Goal: Task Accomplishment & Management: Manage account settings

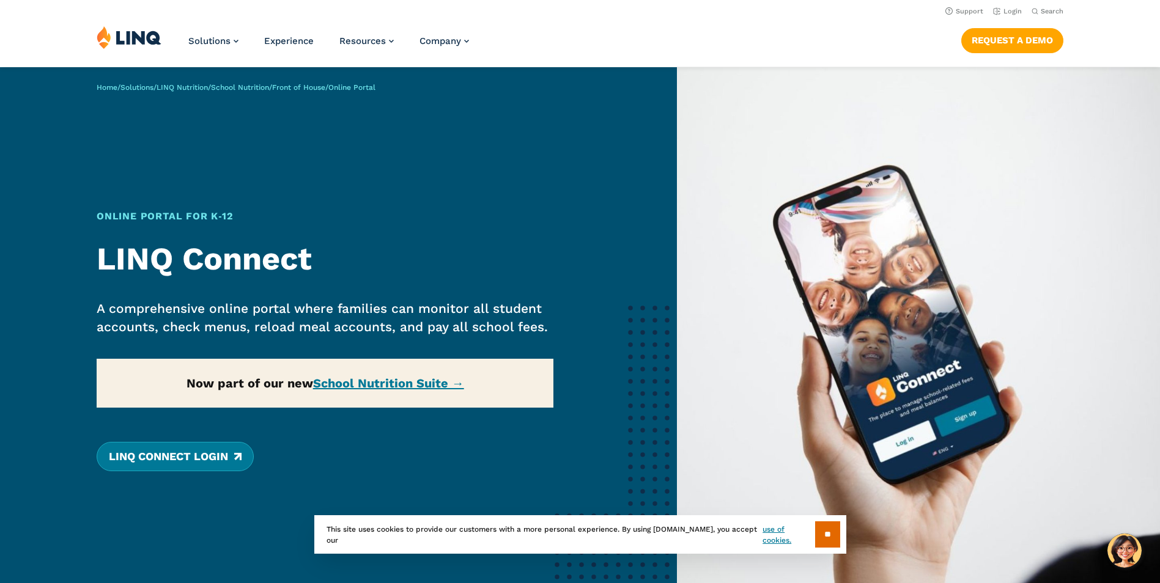
click at [176, 461] on link "LINQ Connect Login" at bounding box center [175, 456] width 157 height 29
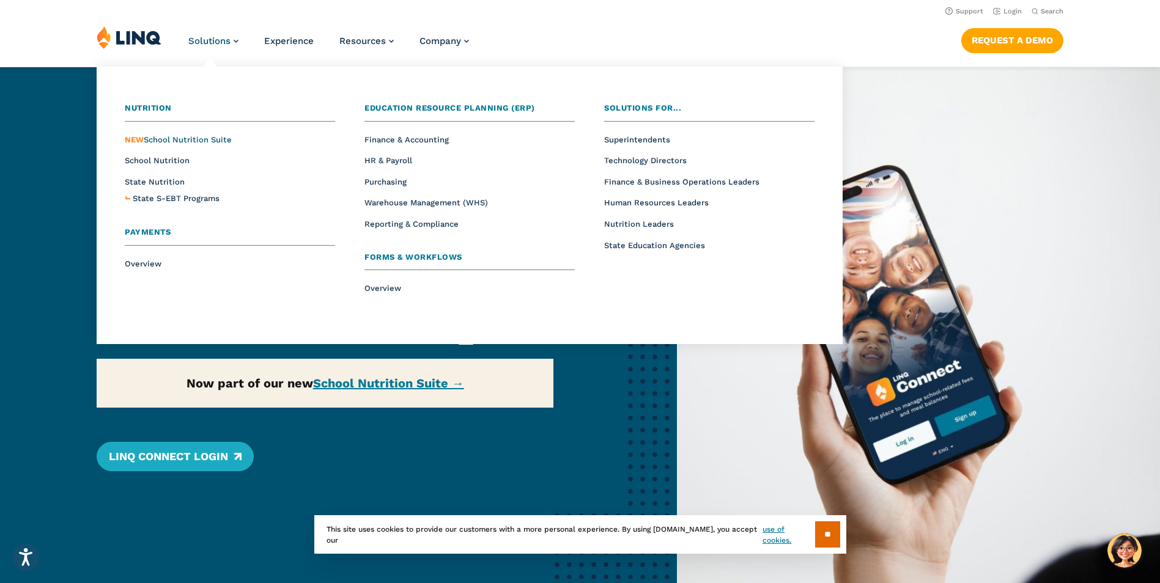
click at [207, 143] on span "NEW School Nutrition Suite" at bounding box center [178, 139] width 107 height 9
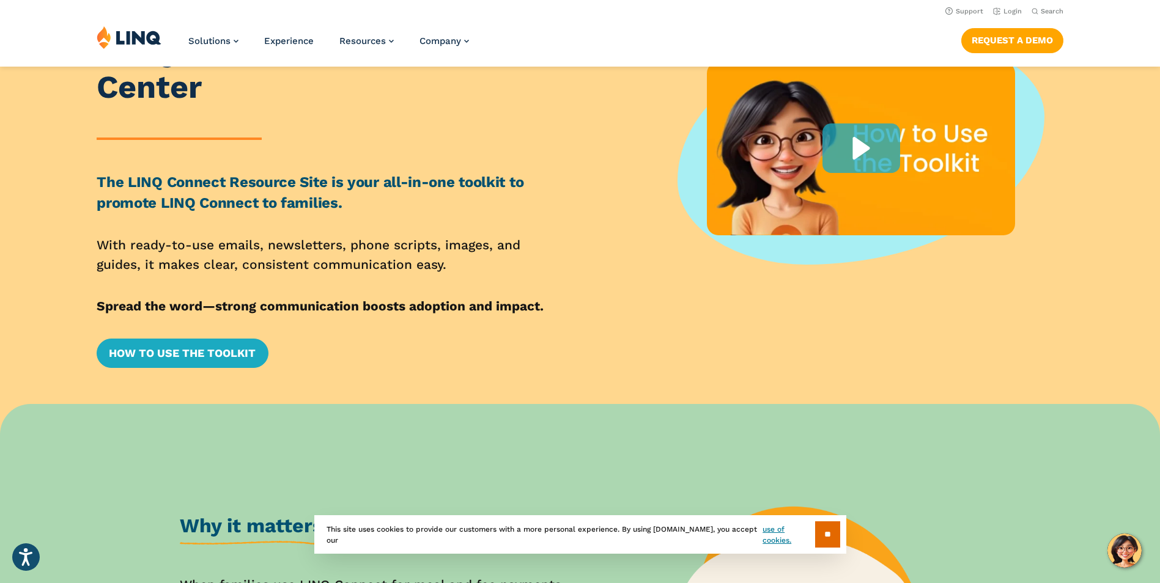
scroll to position [38, 0]
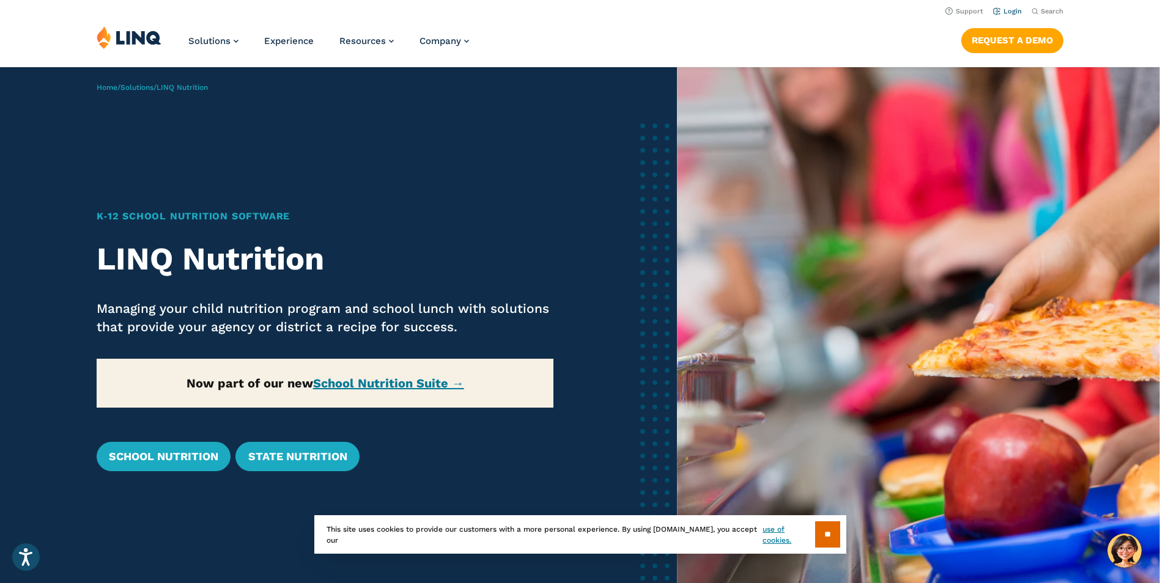
click at [1008, 10] on link "Login" at bounding box center [1007, 11] width 29 height 8
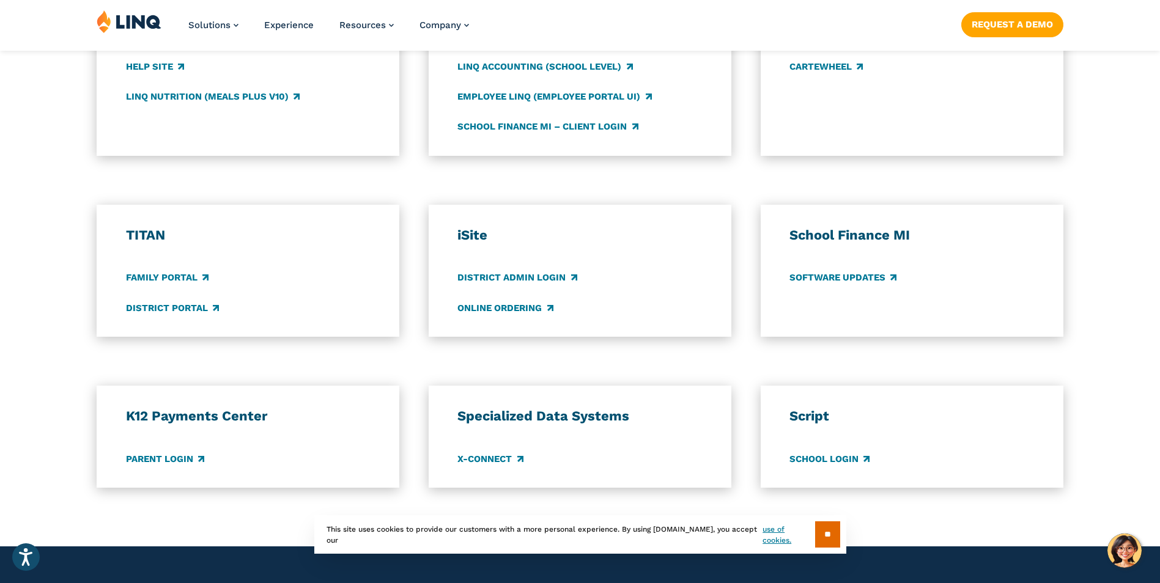
scroll to position [795, 0]
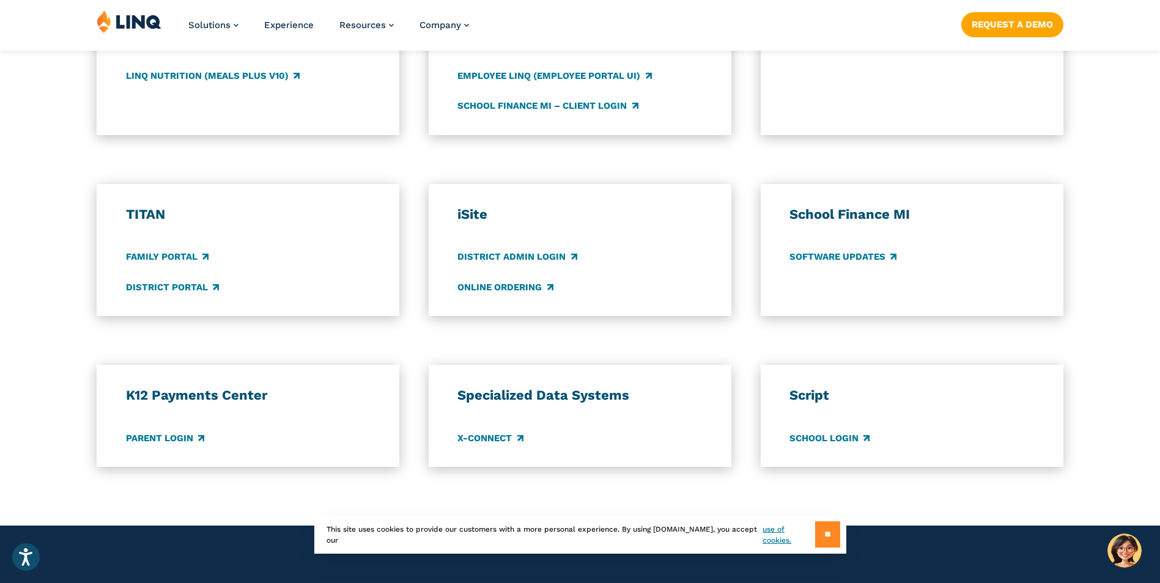
click at [815, 537] on input "**" at bounding box center [827, 535] width 25 height 26
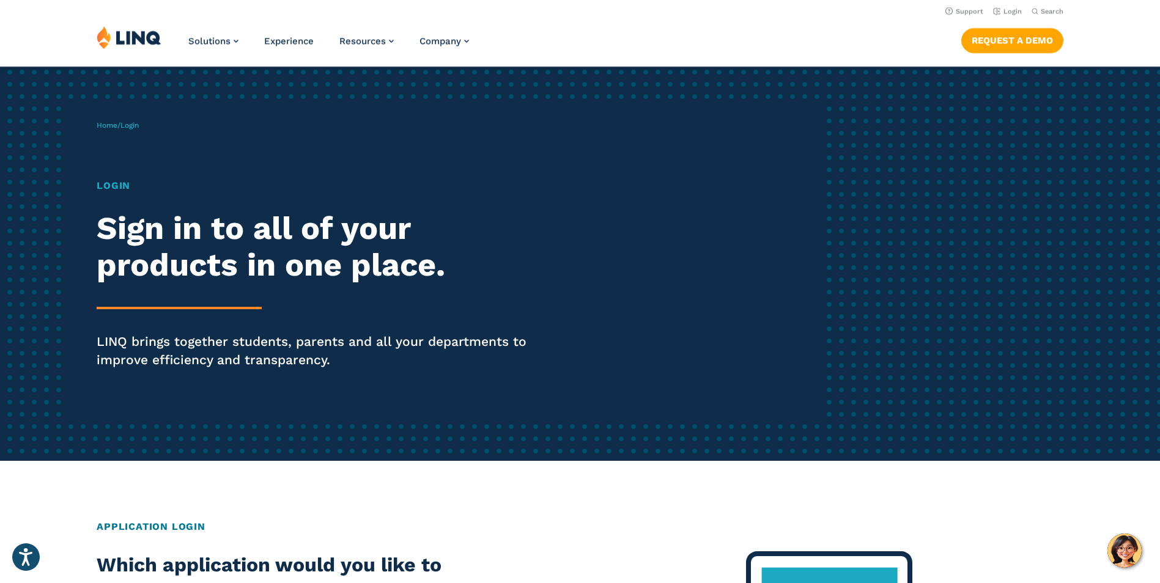
scroll to position [0, 0]
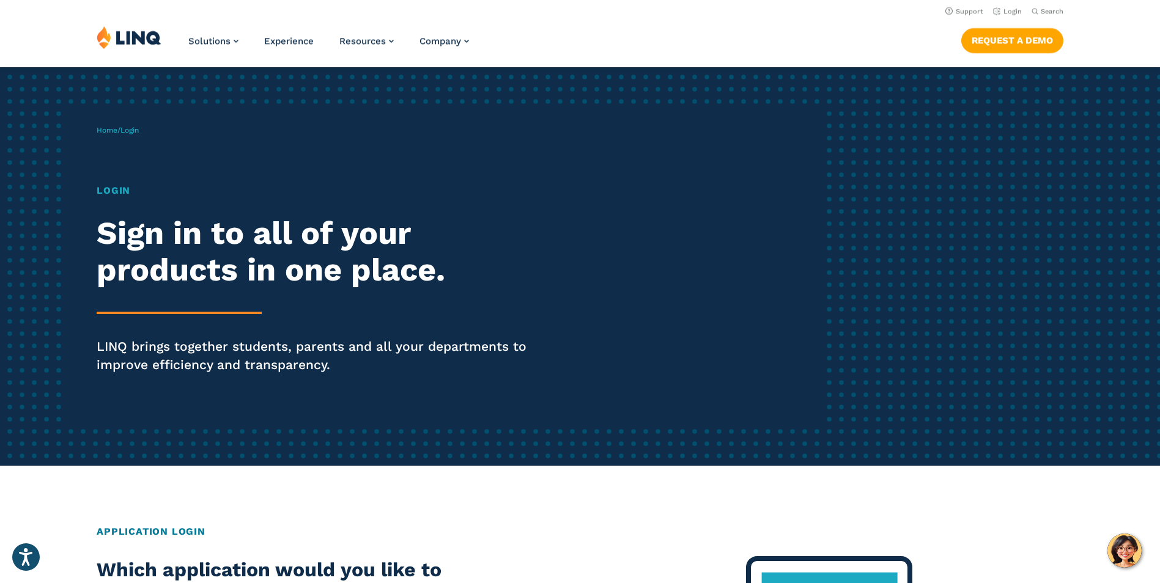
click at [124, 125] on p "Home / Login" at bounding box center [118, 130] width 42 height 11
click at [122, 171] on div "Home / Login Login Sign in to all of your products in one place. LINQ brings to…" at bounding box center [459, 266] width 725 height 313
click at [119, 195] on h1 "Login" at bounding box center [320, 190] width 447 height 15
click at [103, 130] on link "Home" at bounding box center [107, 130] width 21 height 9
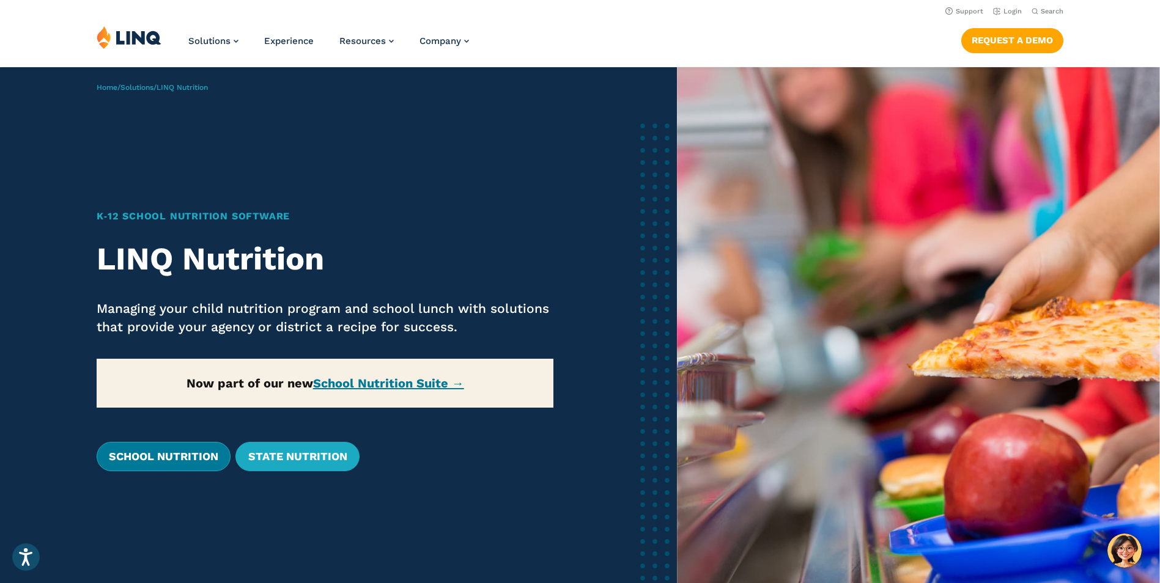
click at [172, 453] on link "School Nutrition" at bounding box center [164, 456] width 134 height 29
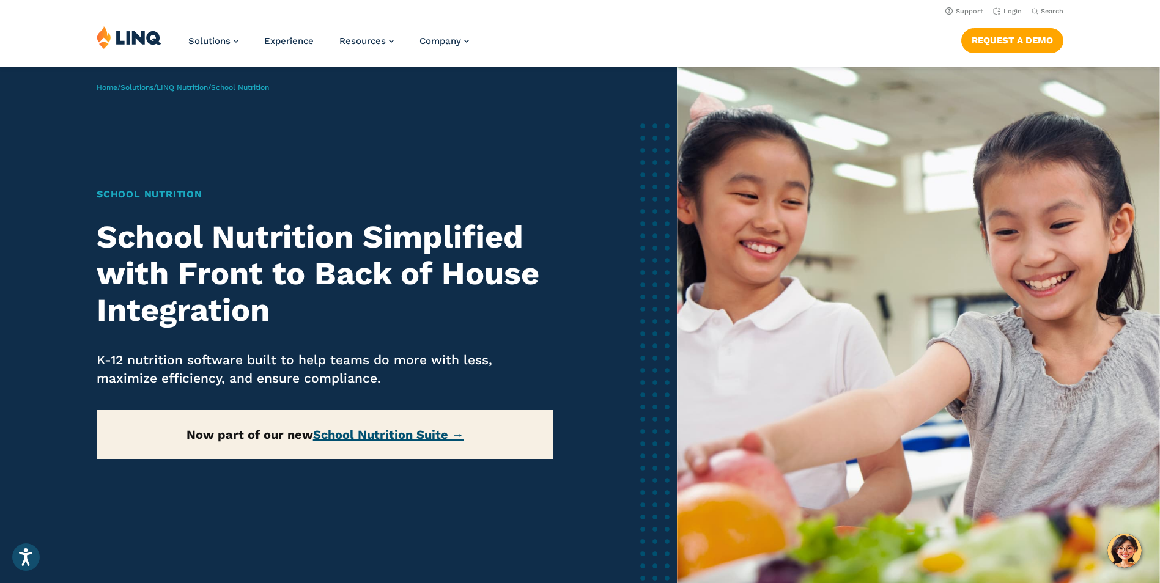
click at [406, 437] on link "School Nutrition Suite →" at bounding box center [388, 434] width 151 height 15
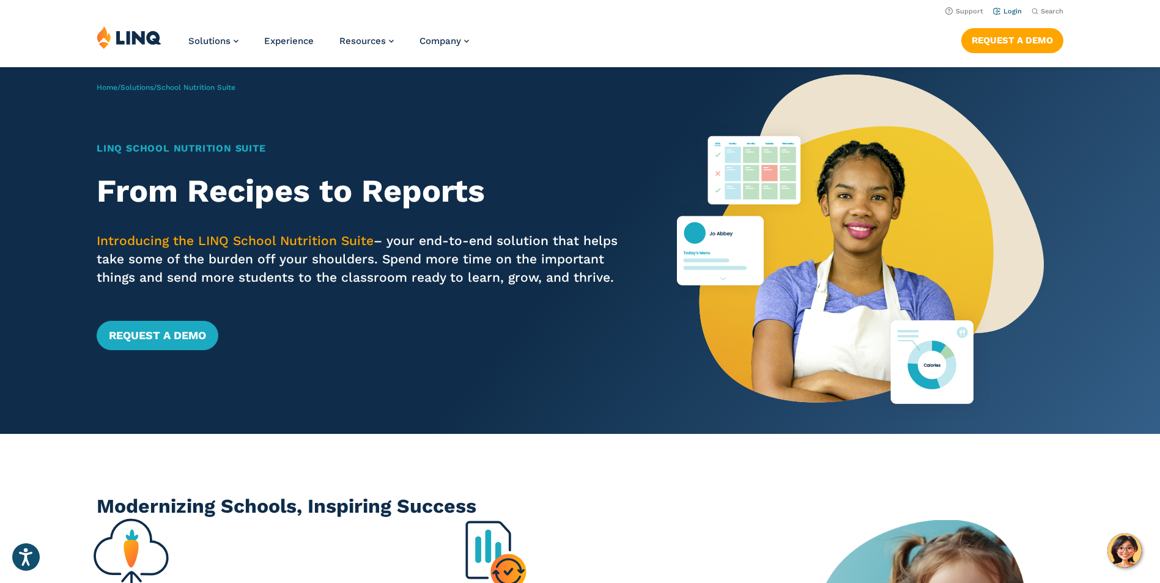
click at [1013, 10] on link "Login" at bounding box center [1007, 11] width 29 height 8
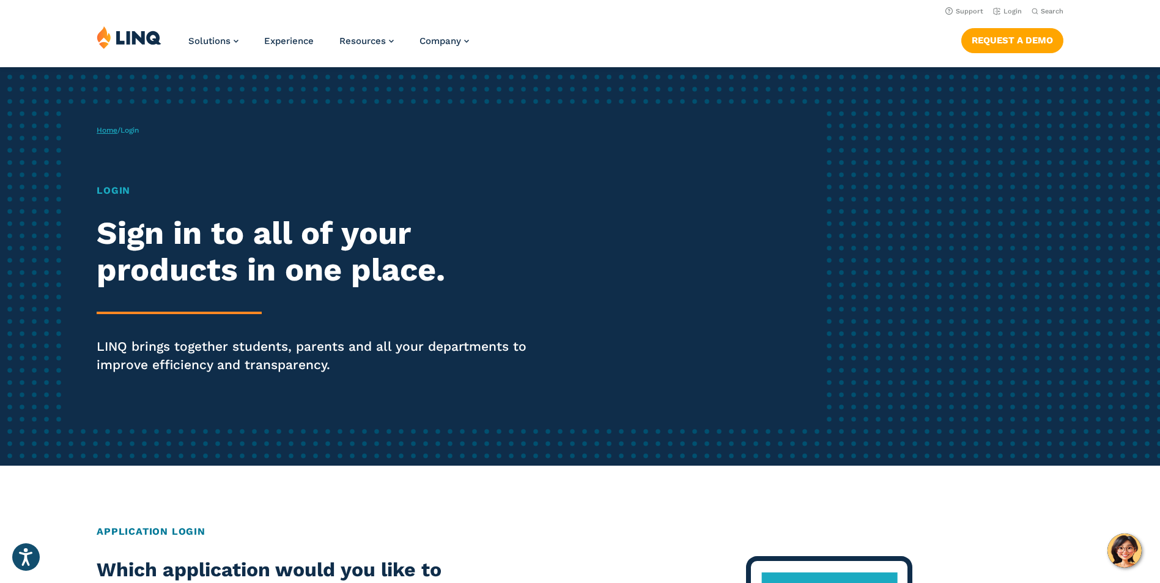
click at [110, 130] on link "Home" at bounding box center [107, 130] width 21 height 9
